Goal: Check status

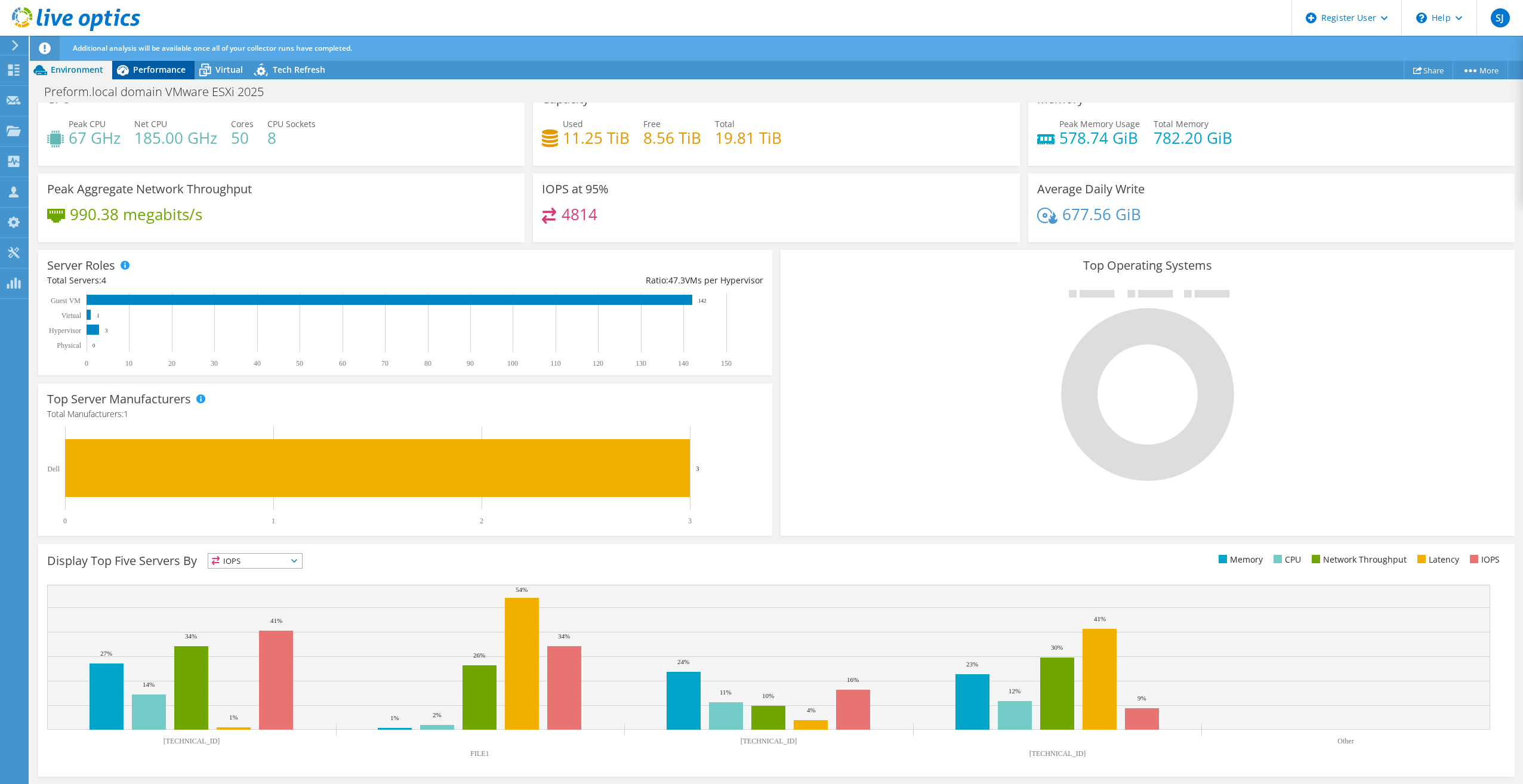
click at [156, 73] on span "Performance" at bounding box center [159, 69] width 53 height 12
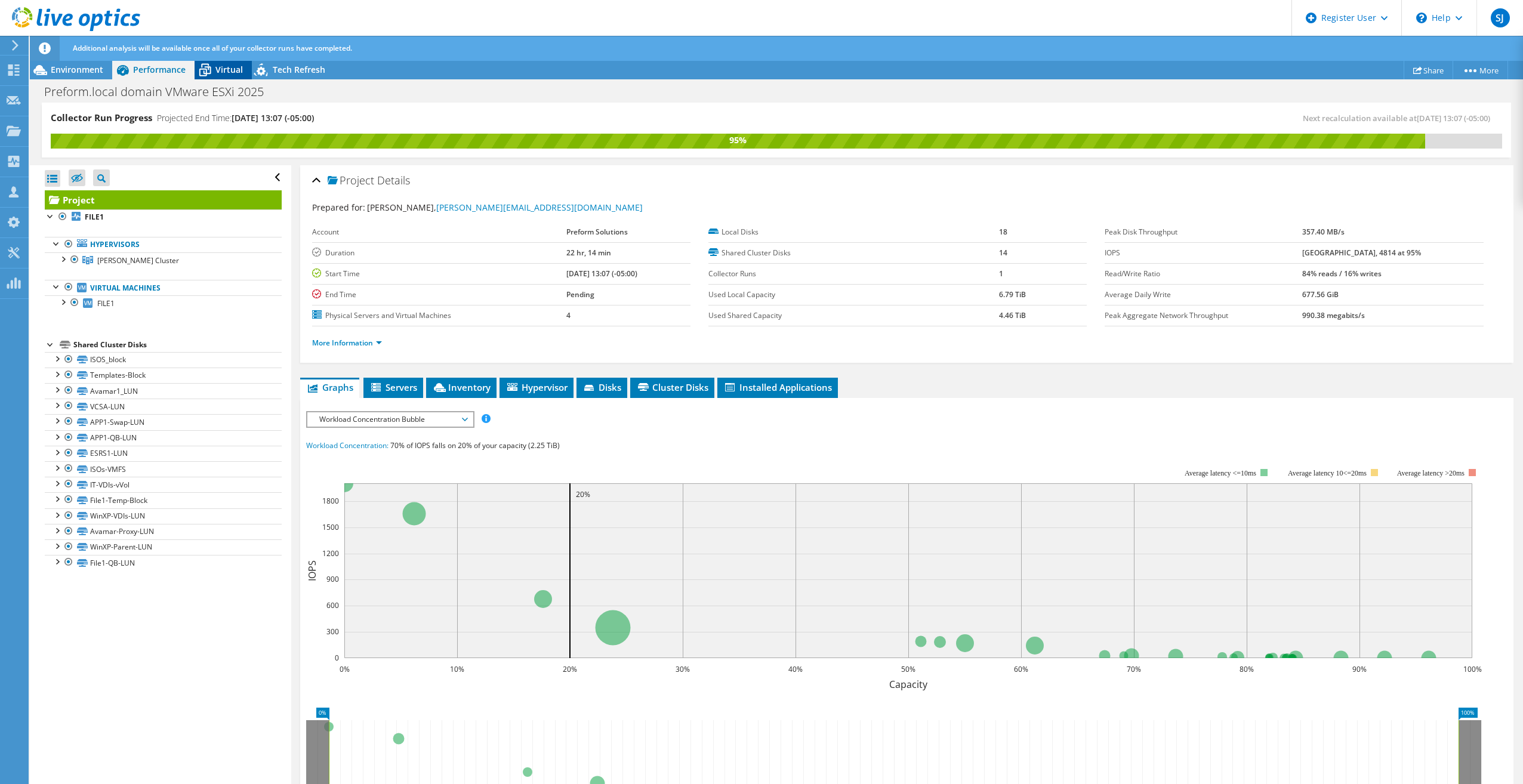
click at [223, 68] on span "Virtual" at bounding box center [229, 69] width 28 height 12
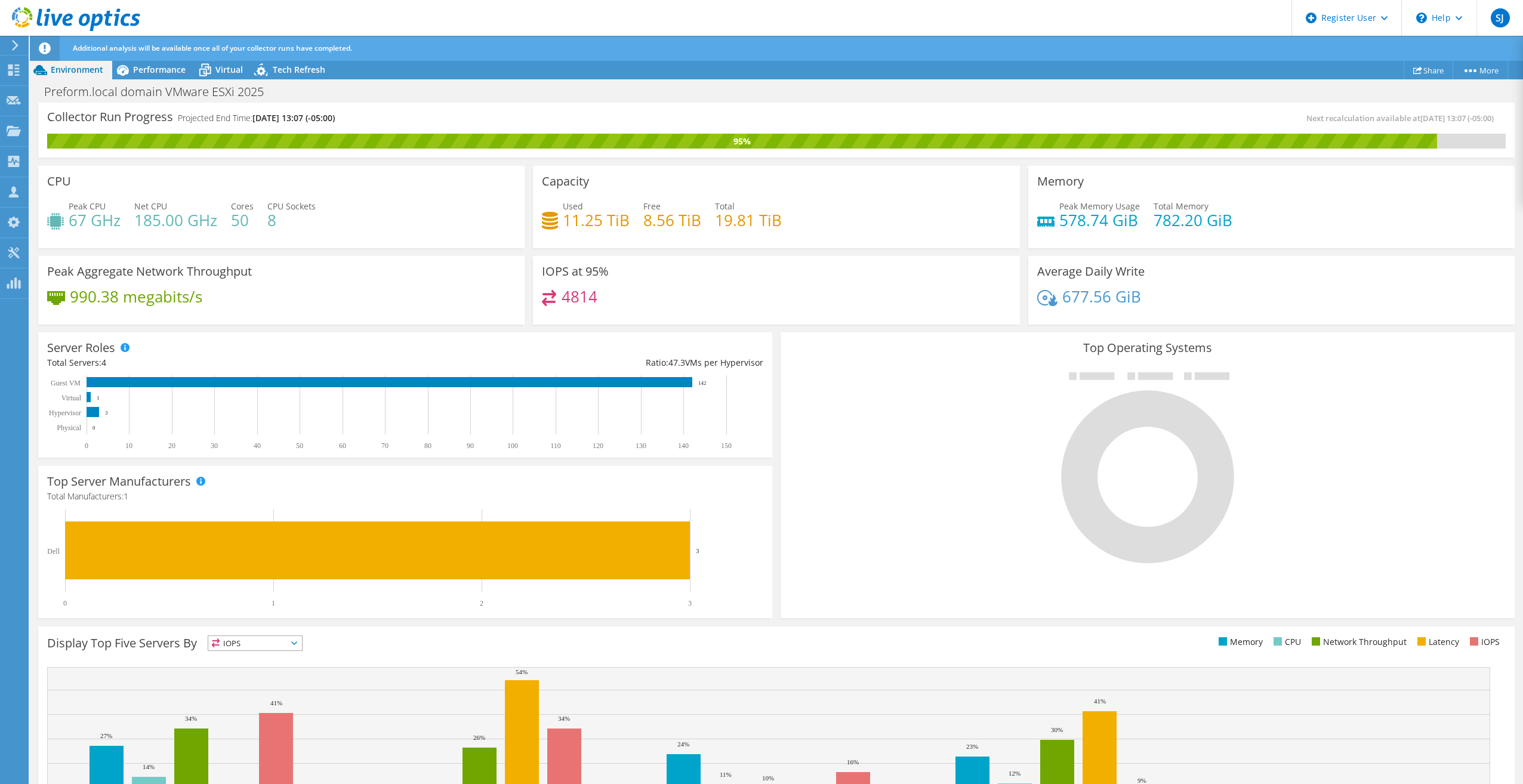
scroll to position [60, 0]
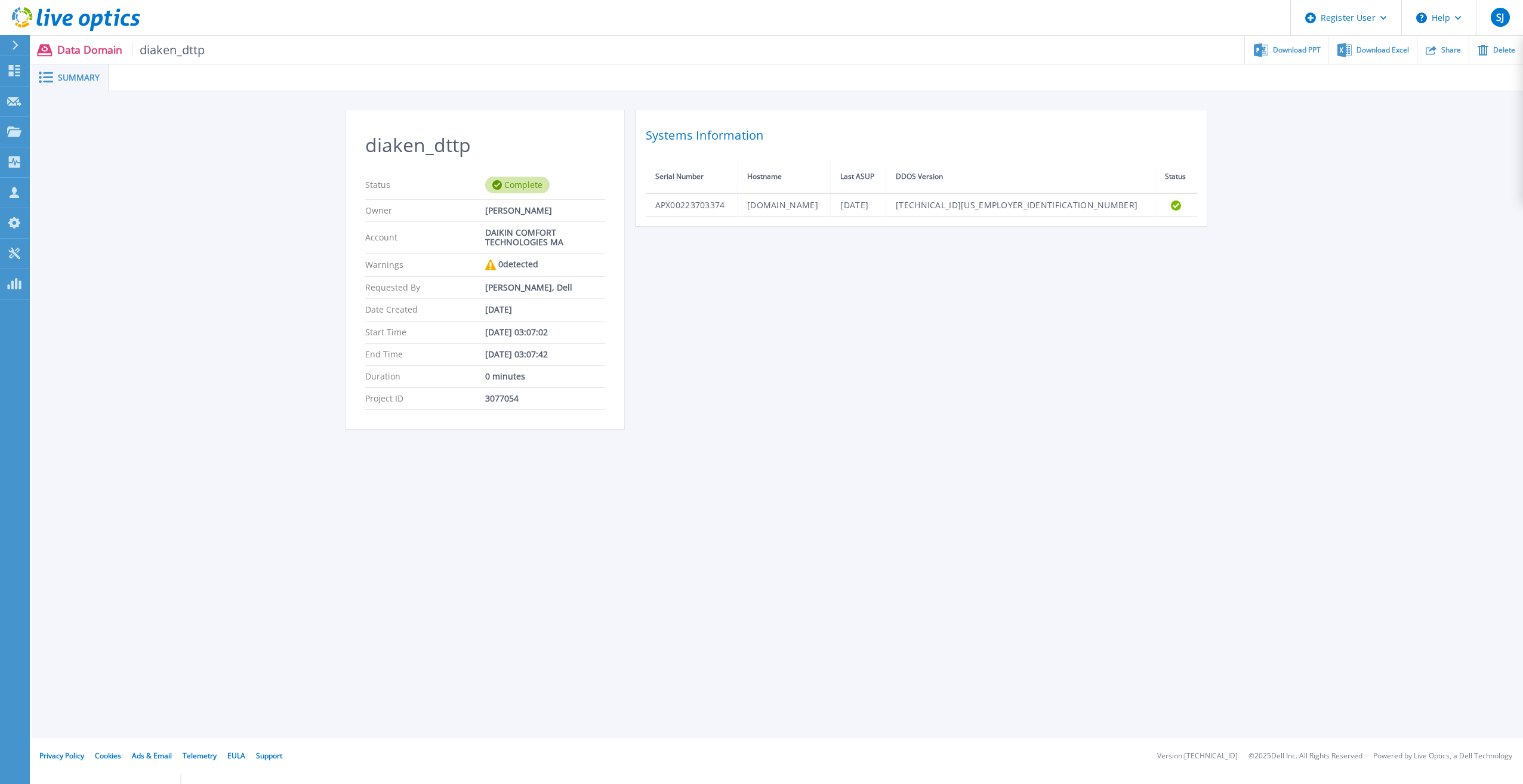
click at [20, 48] on div at bounding box center [21, 46] width 19 height 21
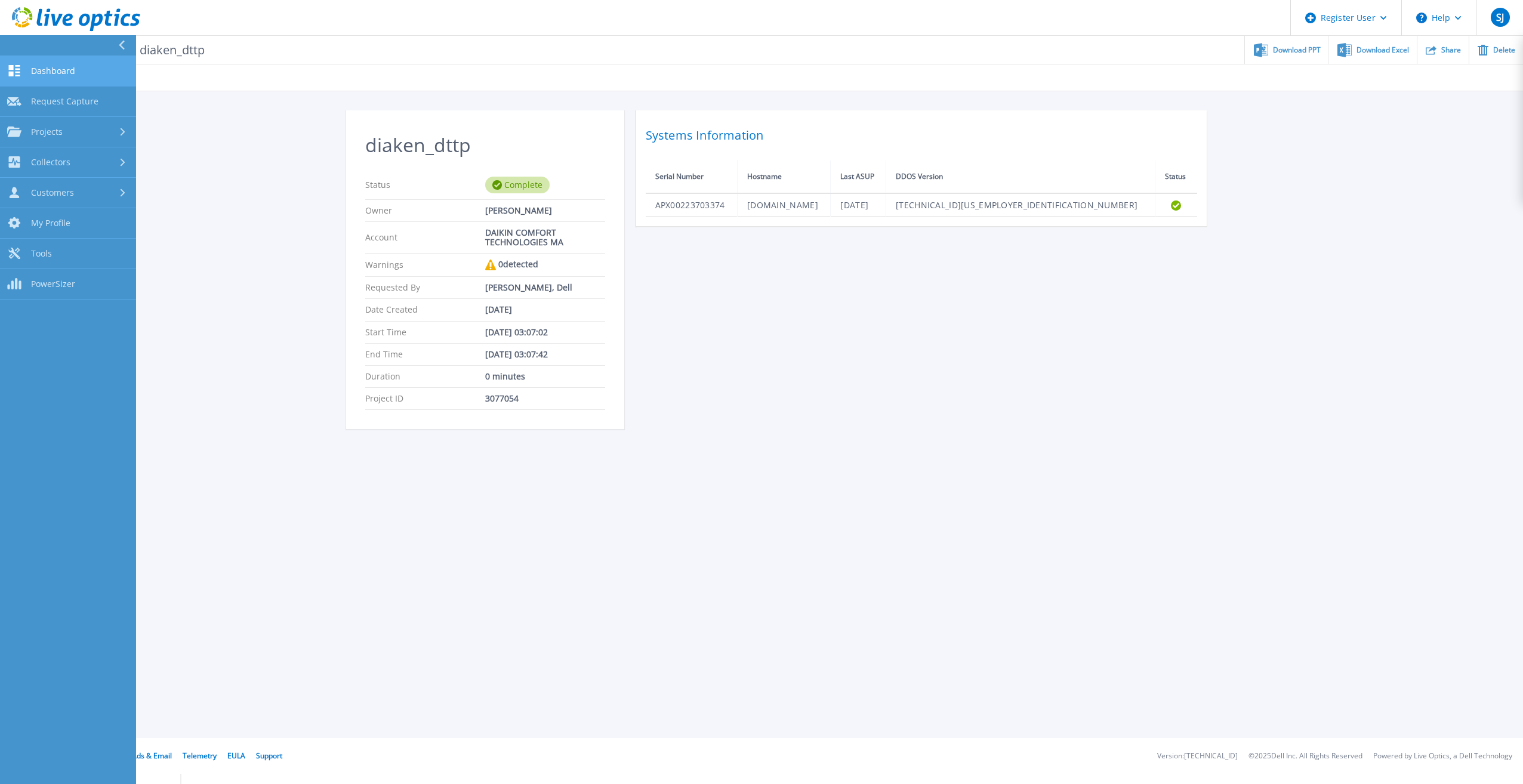
click at [62, 72] on span "Dashboard" at bounding box center [53, 71] width 44 height 11
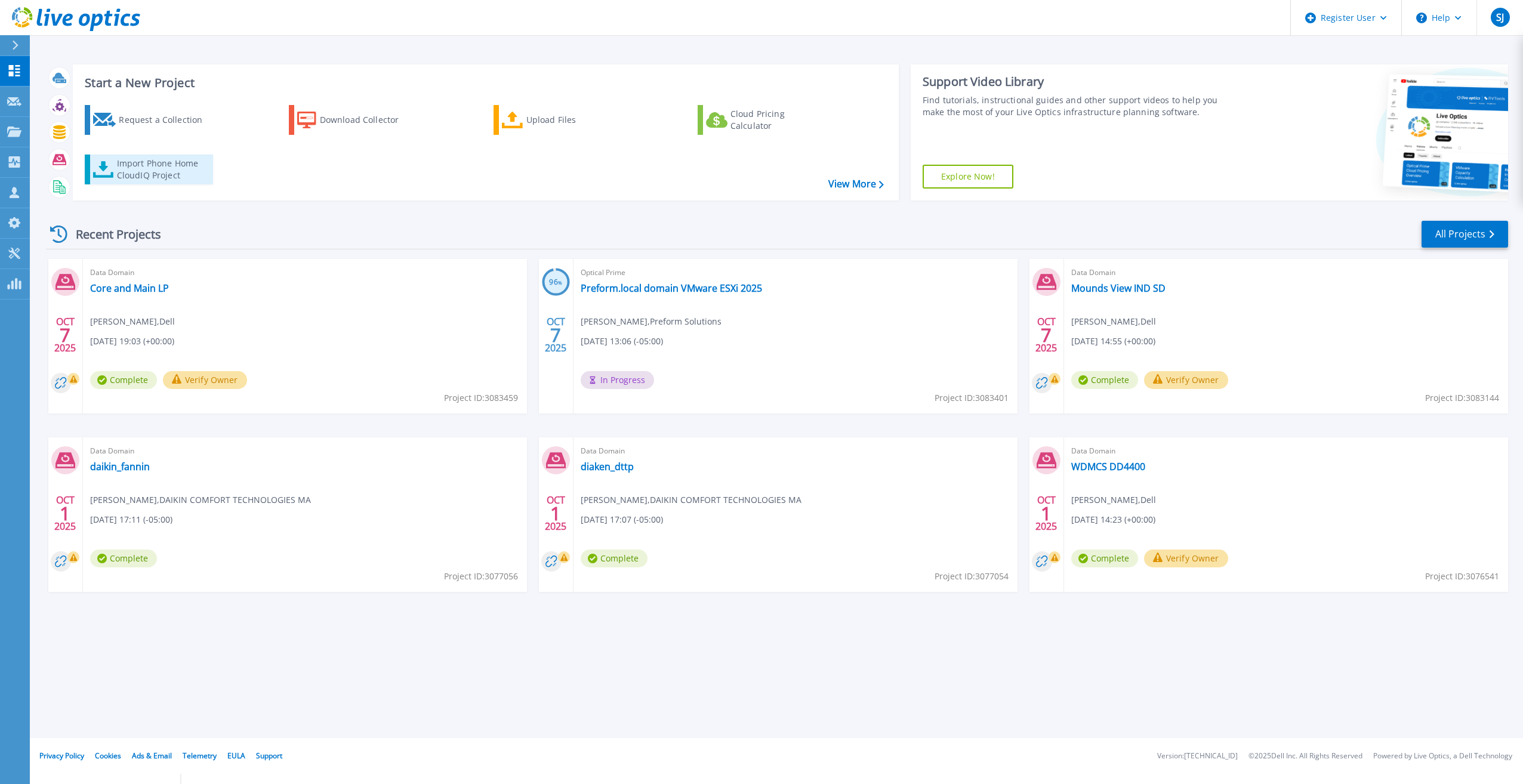
click at [158, 177] on div "Import Phone Home CloudIQ Project" at bounding box center [163, 169] width 93 height 24
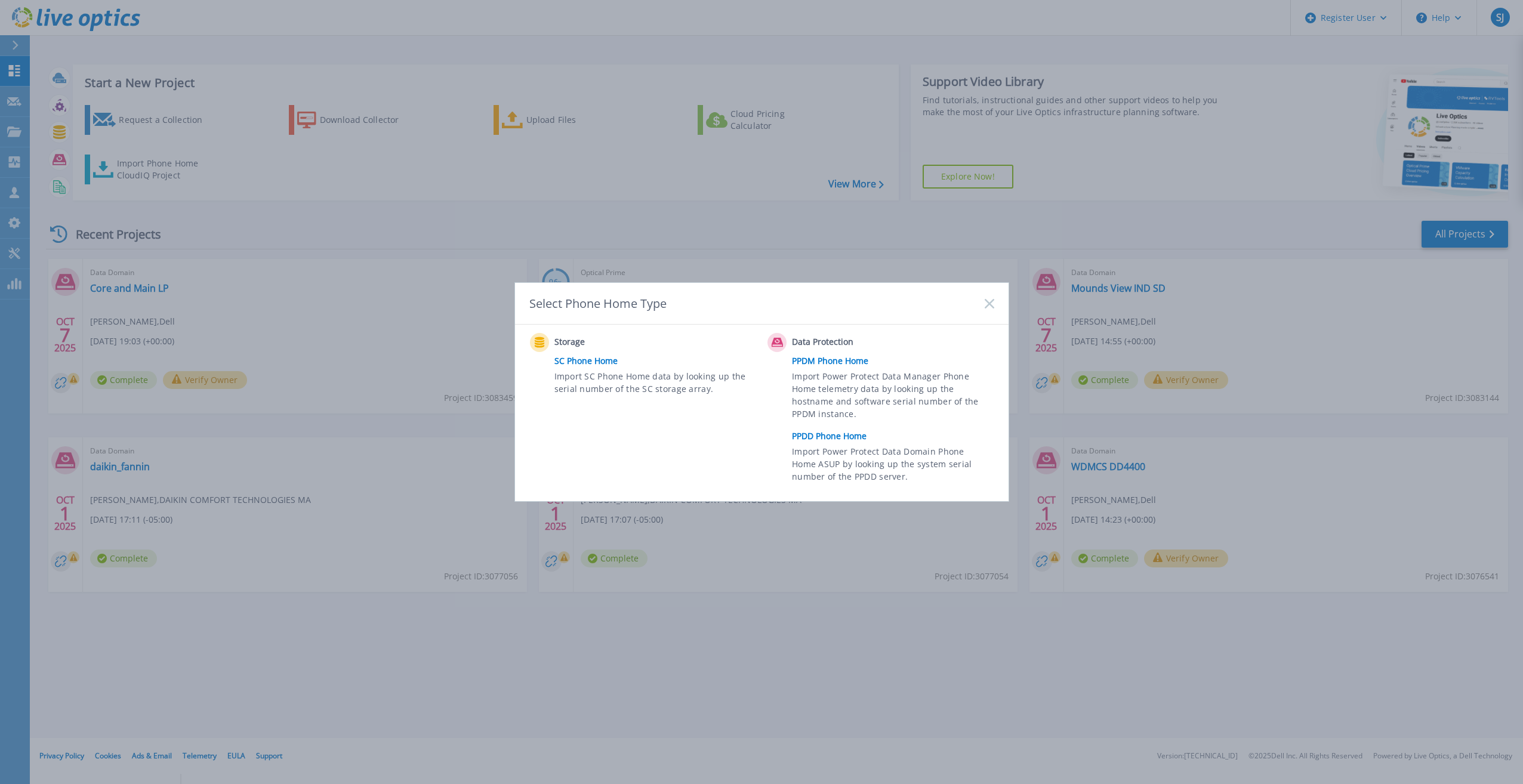
click at [832, 436] on link "PPDD Phone Home" at bounding box center [896, 436] width 208 height 18
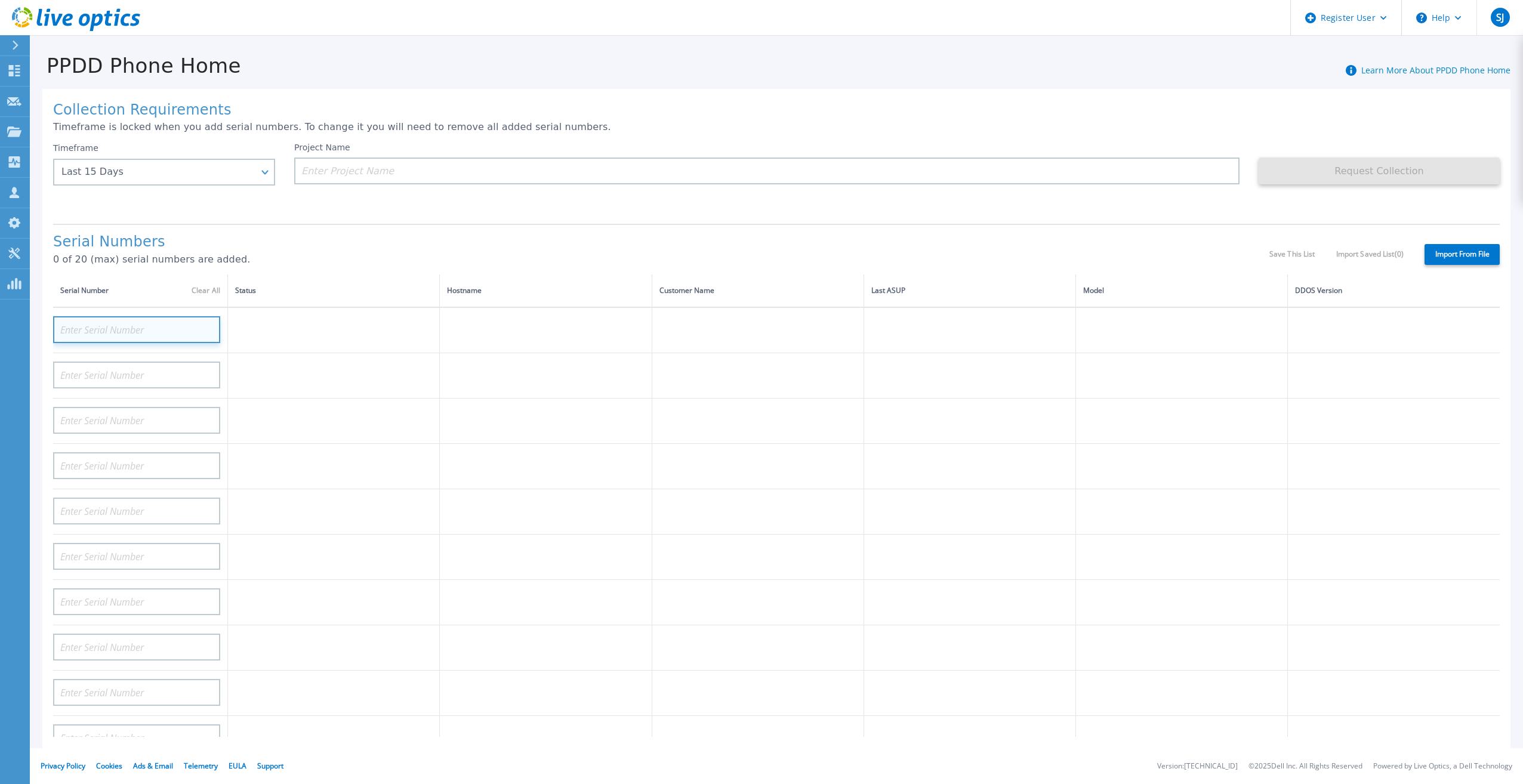
paste input "APM00173243550"
type input "APM00173243550"
click at [471, 328] on td at bounding box center [546, 330] width 212 height 46
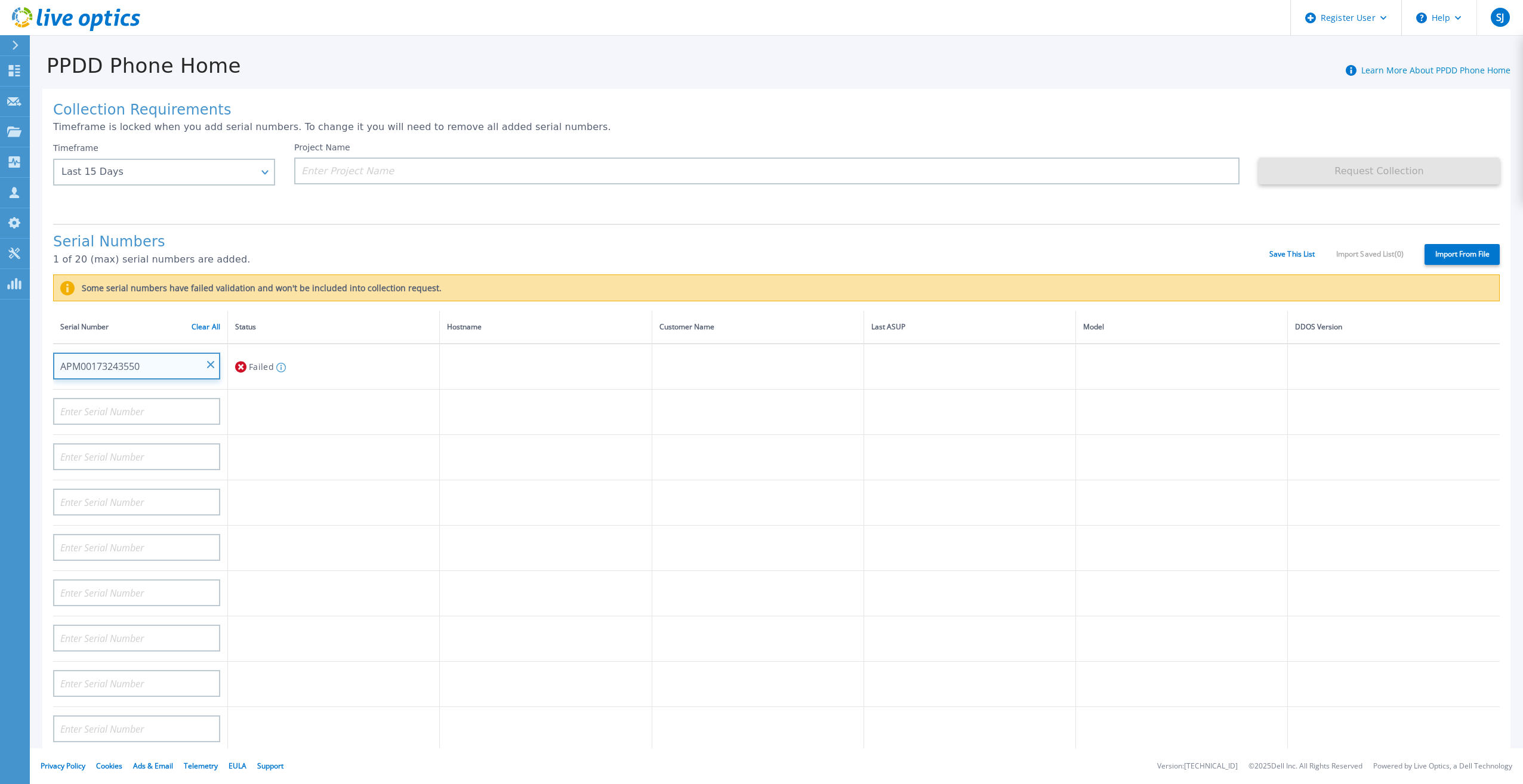
click at [205, 353] on input "APM00173243550" at bounding box center [137, 366] width 167 height 27
